Goal: Transaction & Acquisition: Purchase product/service

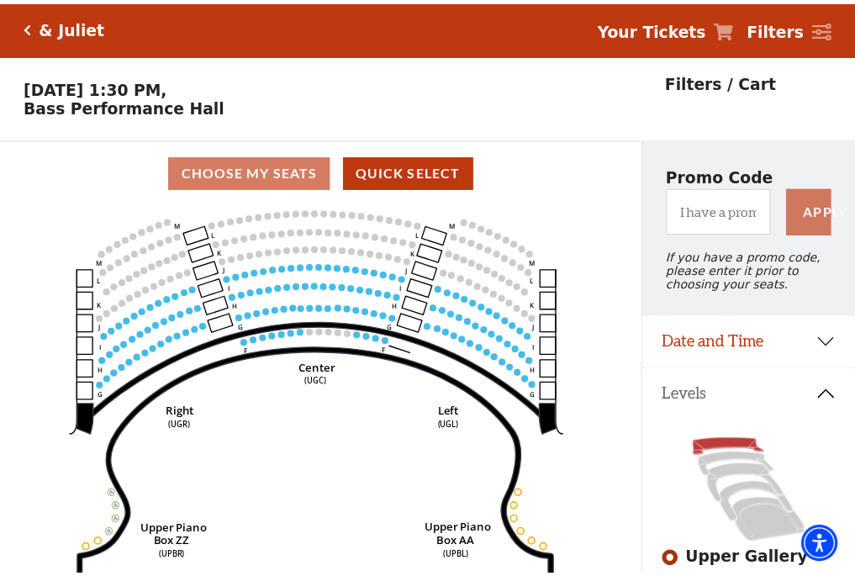
scroll to position [78, 0]
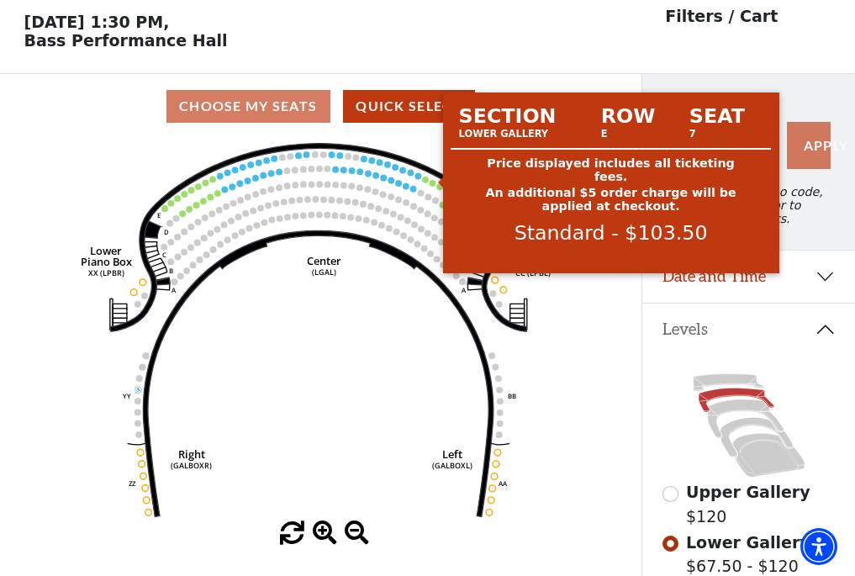
scroll to position [78, 0]
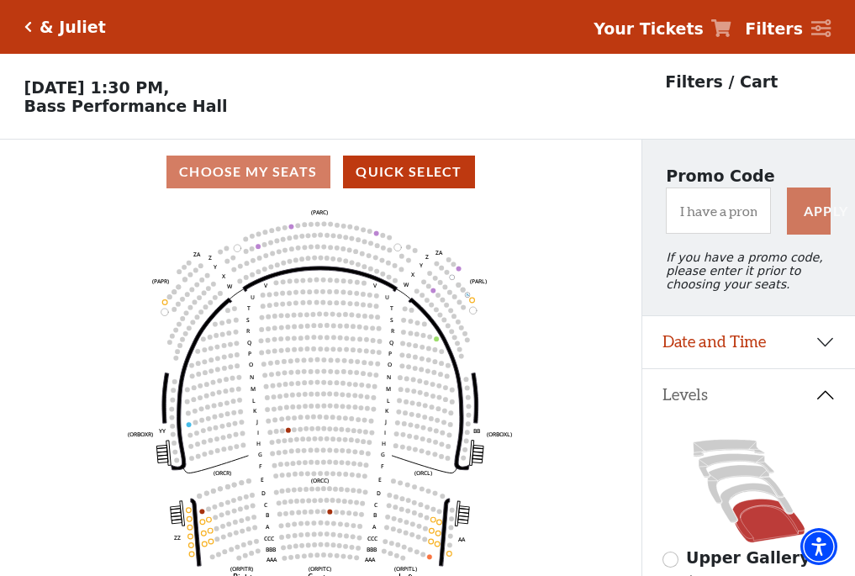
scroll to position [78, 0]
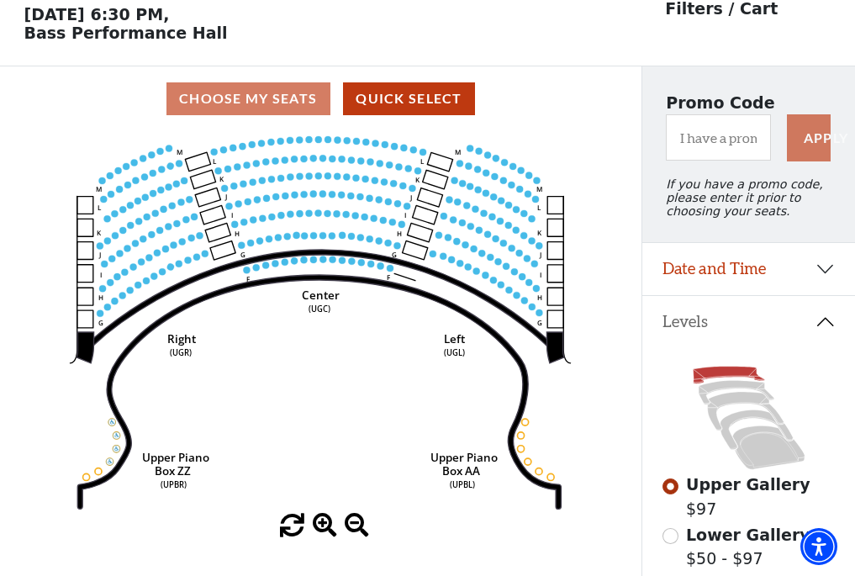
scroll to position [78, 0]
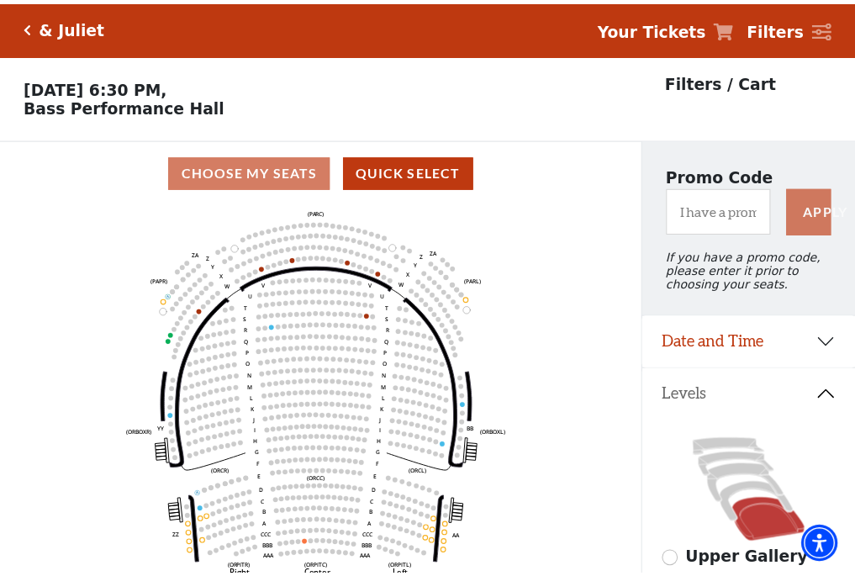
scroll to position [78, 0]
